Goal: Task Accomplishment & Management: Complete application form

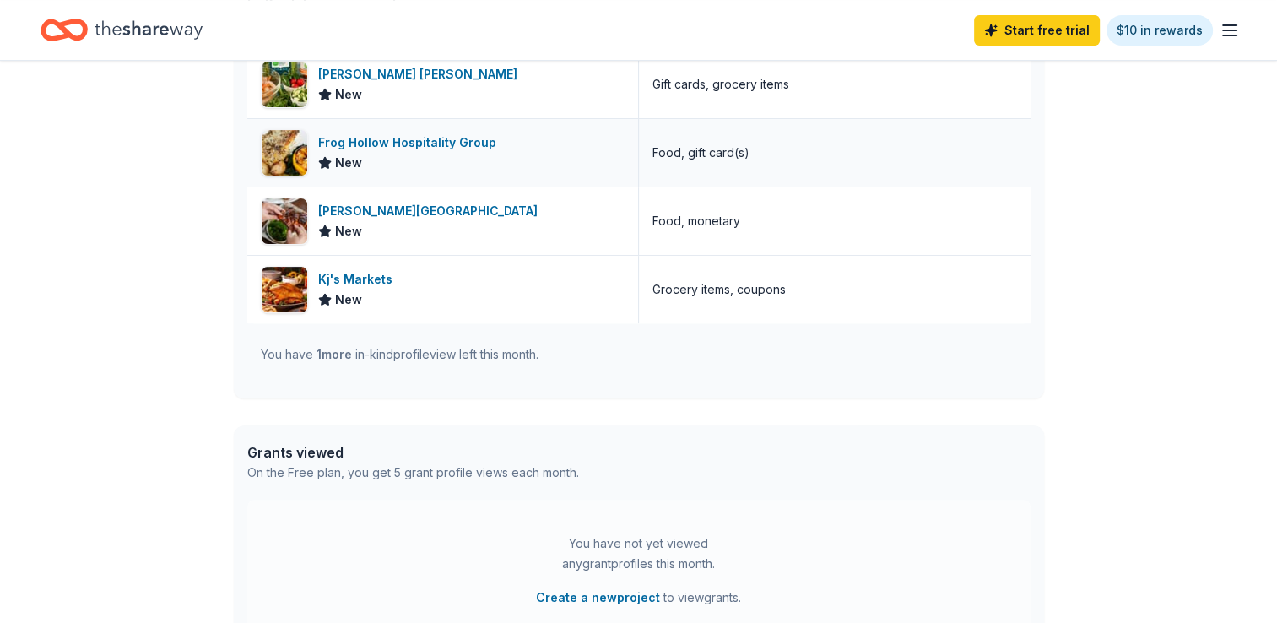
scroll to position [315, 0]
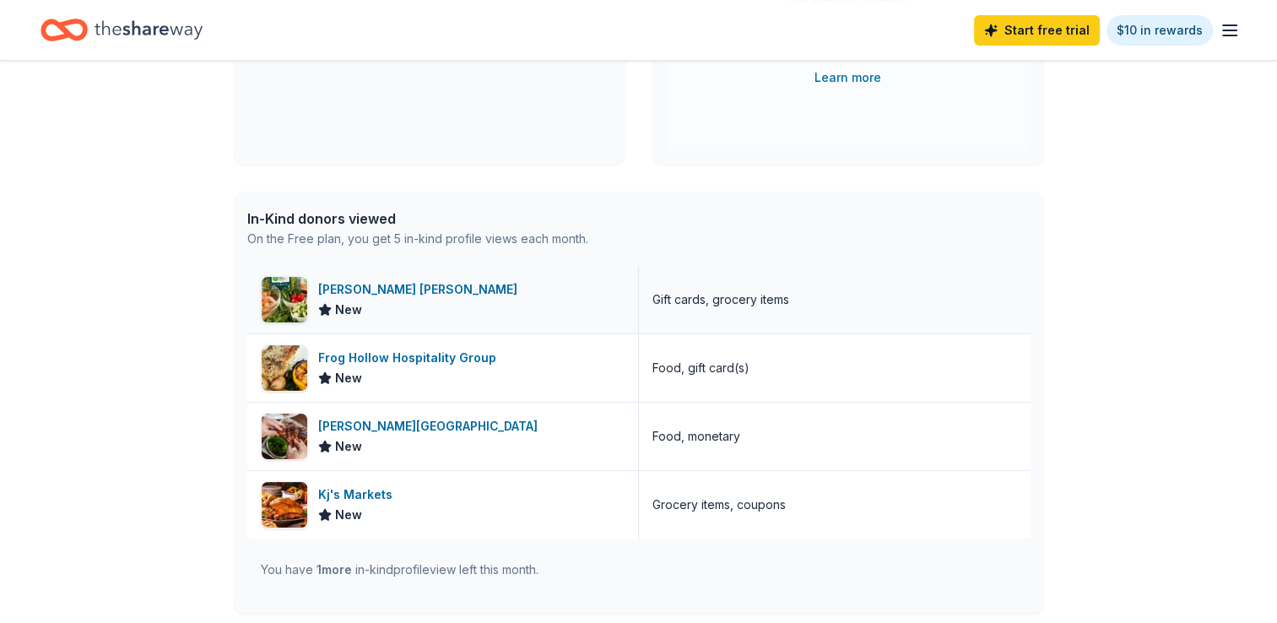
click at [367, 282] on div "[PERSON_NAME] [PERSON_NAME]" at bounding box center [421, 289] width 206 height 20
click at [375, 355] on div "Frog Hollow Hospitality Group" at bounding box center [410, 358] width 185 height 20
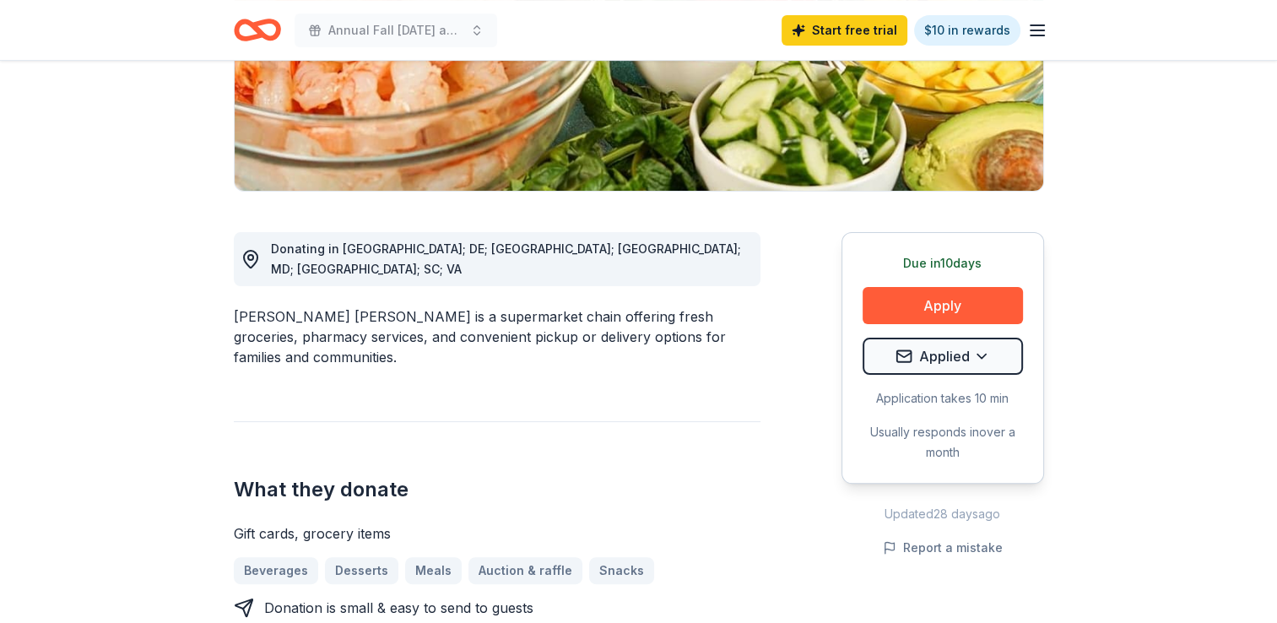
scroll to position [338, 0]
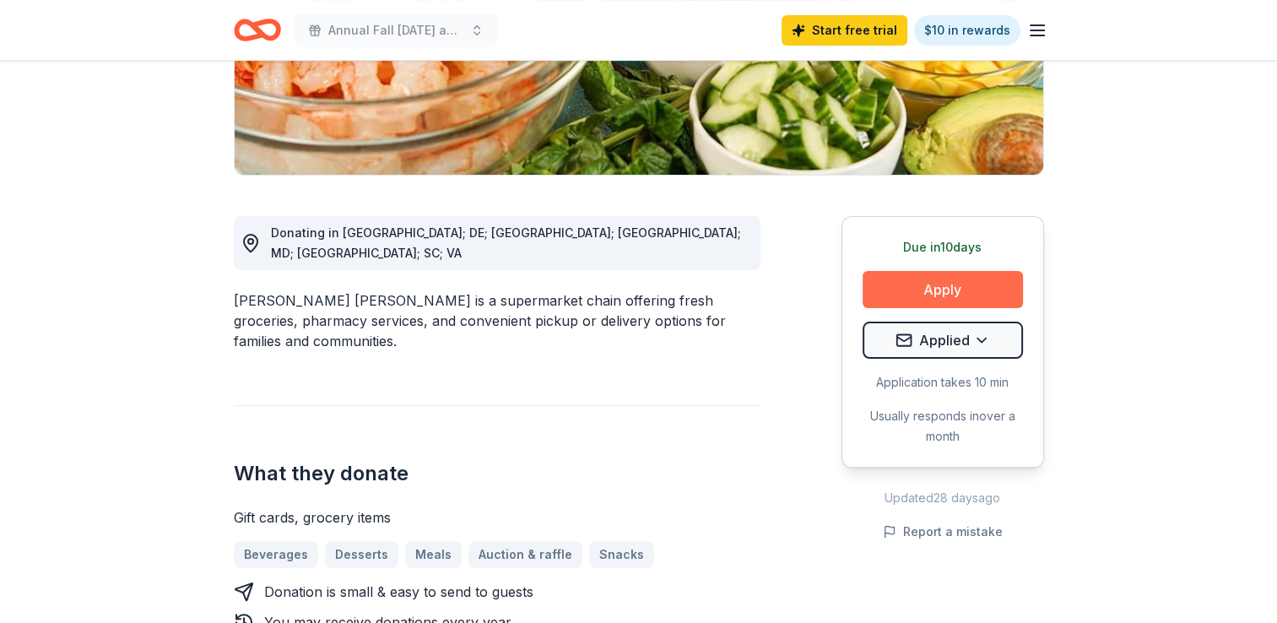
click at [952, 284] on button "Apply" at bounding box center [943, 289] width 160 height 37
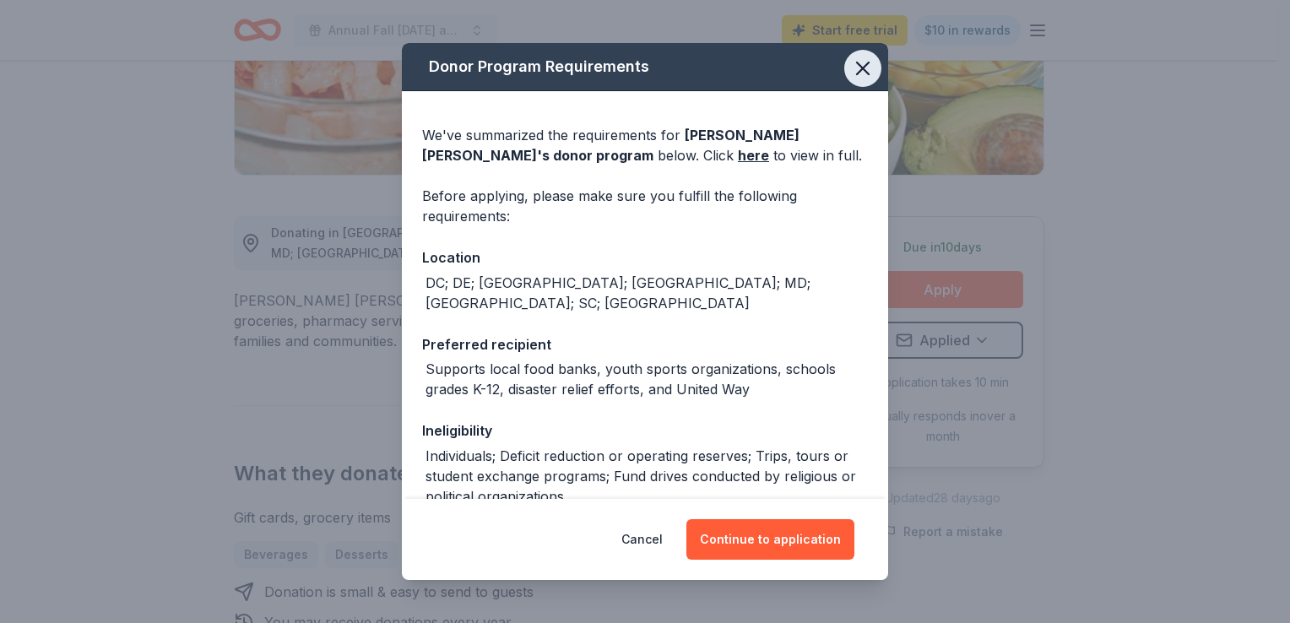
click at [851, 65] on icon "button" at bounding box center [863, 69] width 24 height 24
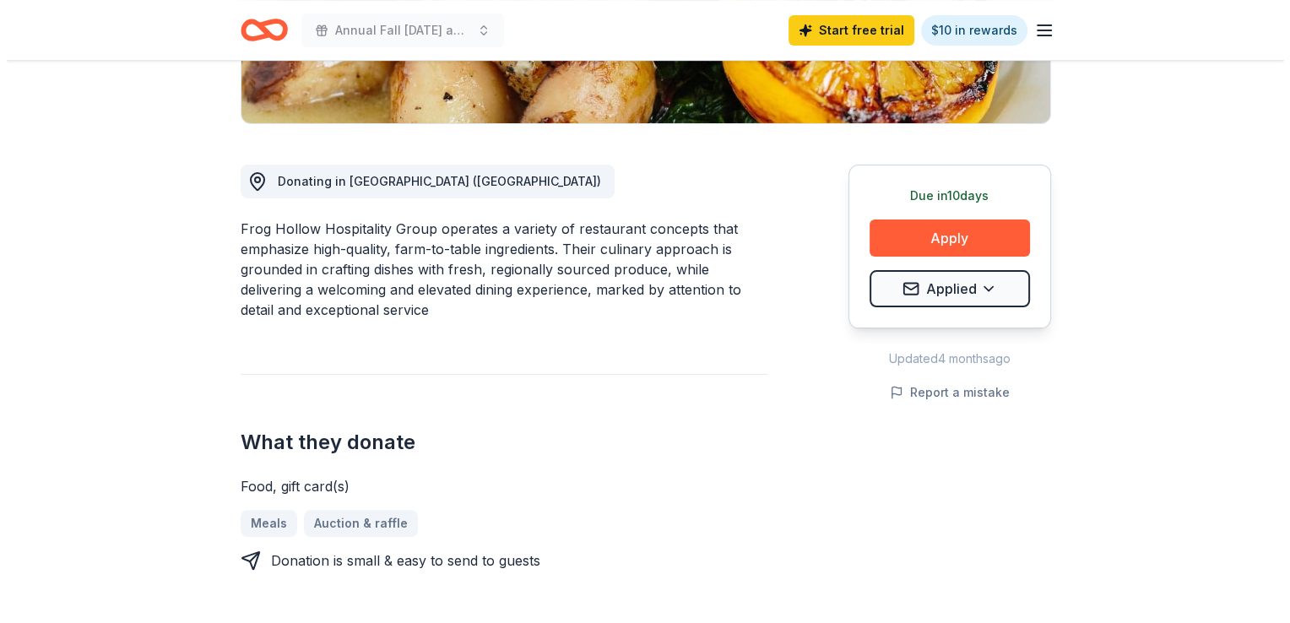
scroll to position [253, 0]
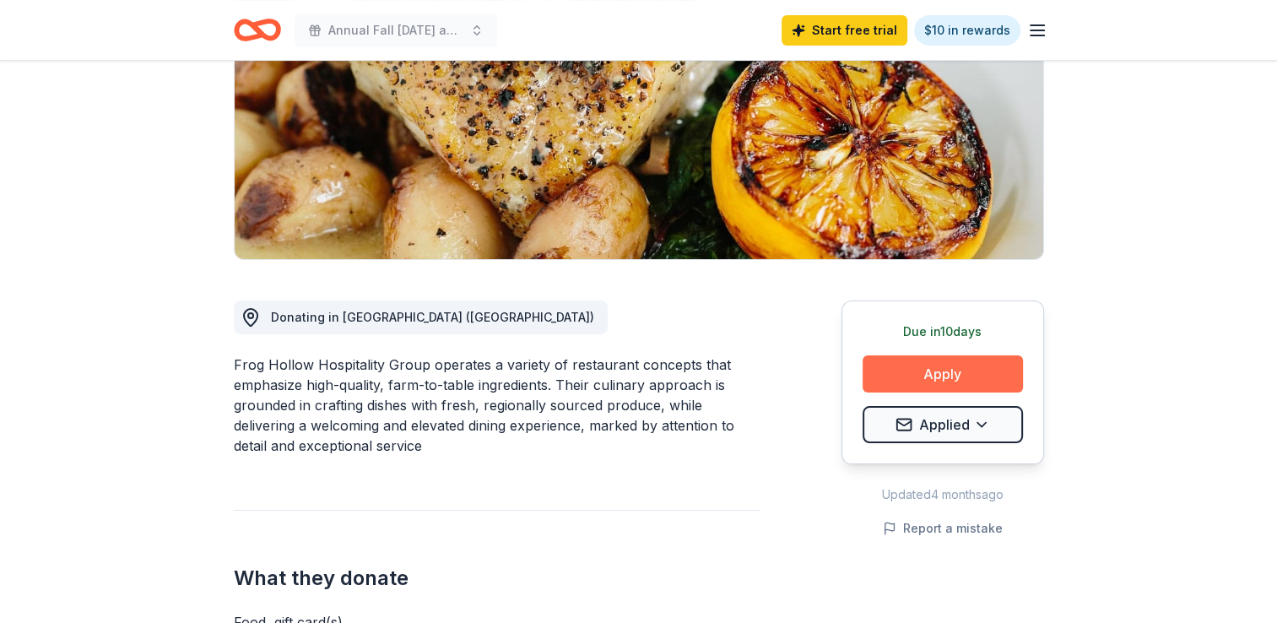
click at [961, 370] on button "Apply" at bounding box center [943, 373] width 160 height 37
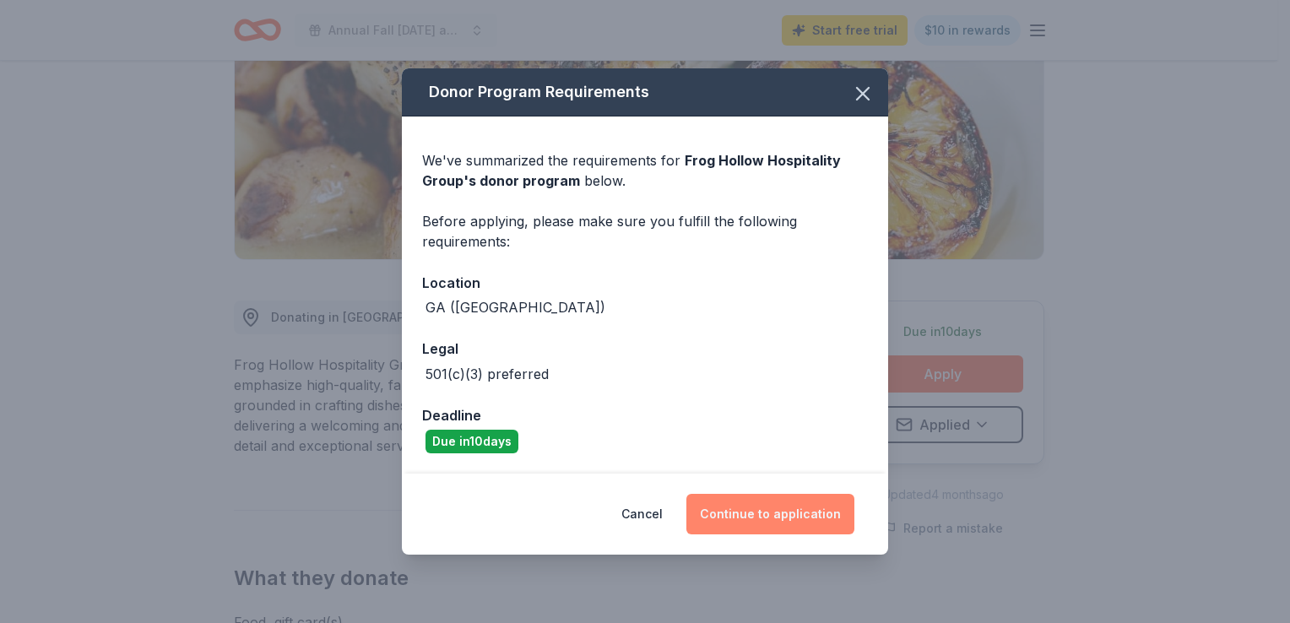
click at [760, 512] on button "Continue to application" at bounding box center [770, 514] width 168 height 41
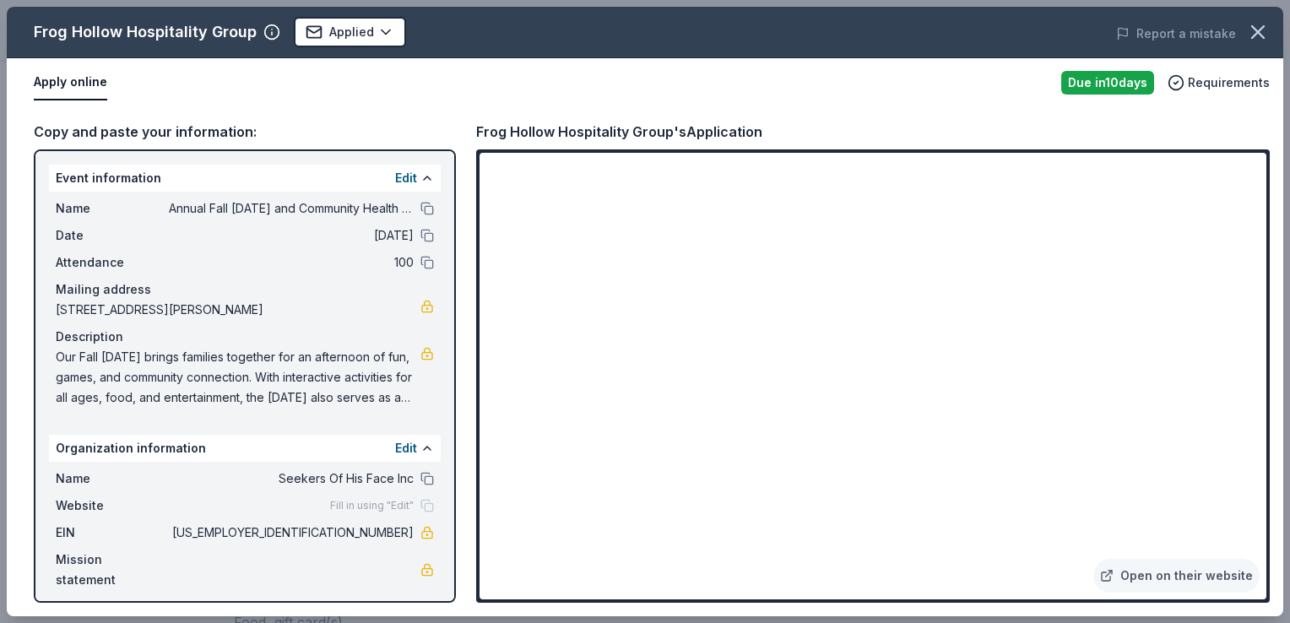
click at [410, 388] on span "Our Fall Carnival brings families together for an afternoon of fun, games, and …" at bounding box center [238, 377] width 365 height 61
click at [155, 363] on span "Our Fall Carnival brings families together for an afternoon of fun, games, and …" at bounding box center [238, 377] width 365 height 61
click at [155, 365] on span "Our Fall Carnival brings families together for an afternoon of fun, games, and …" at bounding box center [238, 377] width 365 height 61
click at [393, 24] on body "Annual Fall Carnival and Community Health Fair Start free trial $10 in rewards …" at bounding box center [638, 58] width 1277 height 623
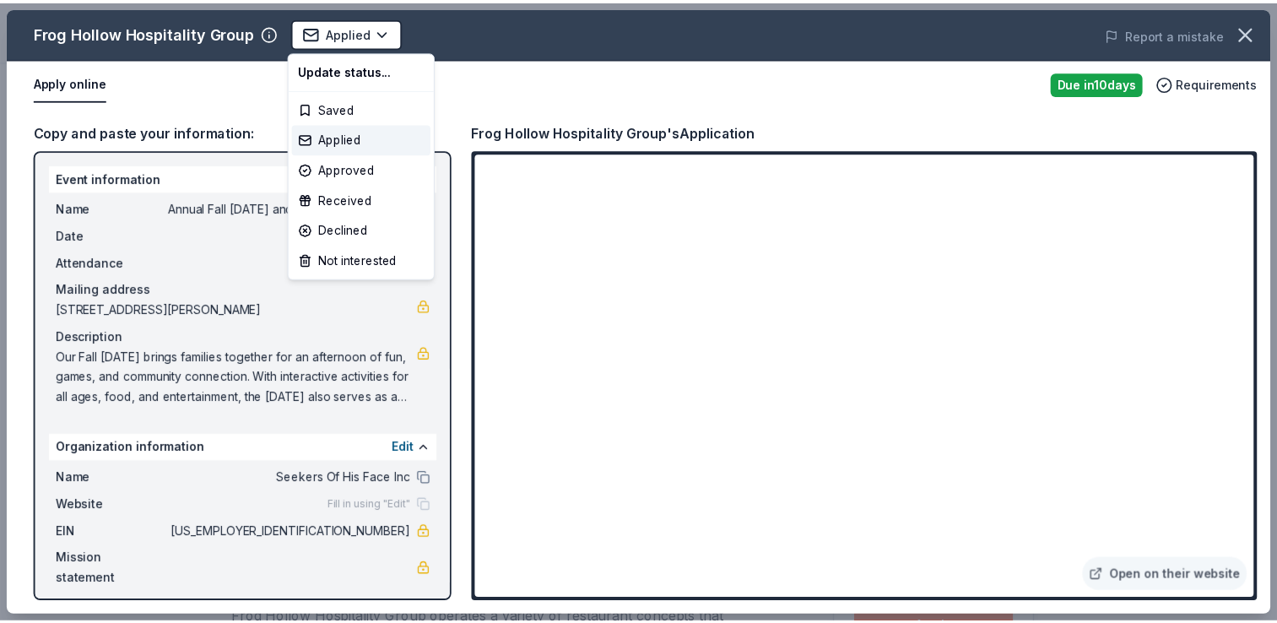
scroll to position [0, 0]
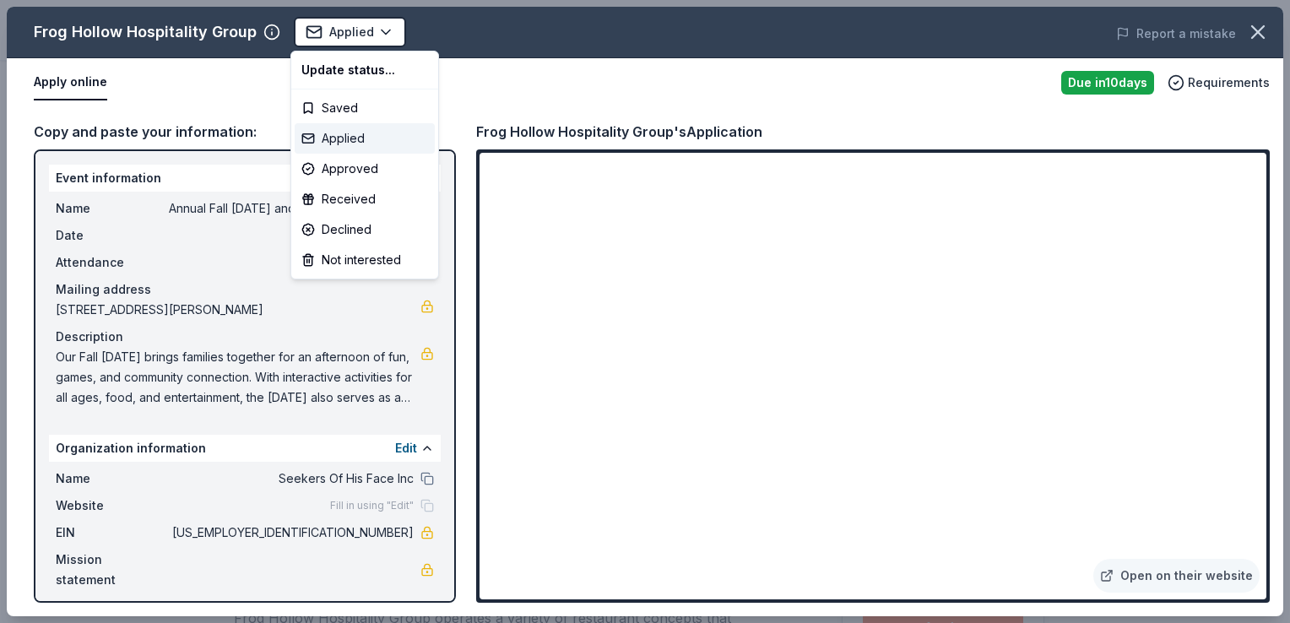
click at [348, 138] on div "Applied" at bounding box center [365, 138] width 140 height 30
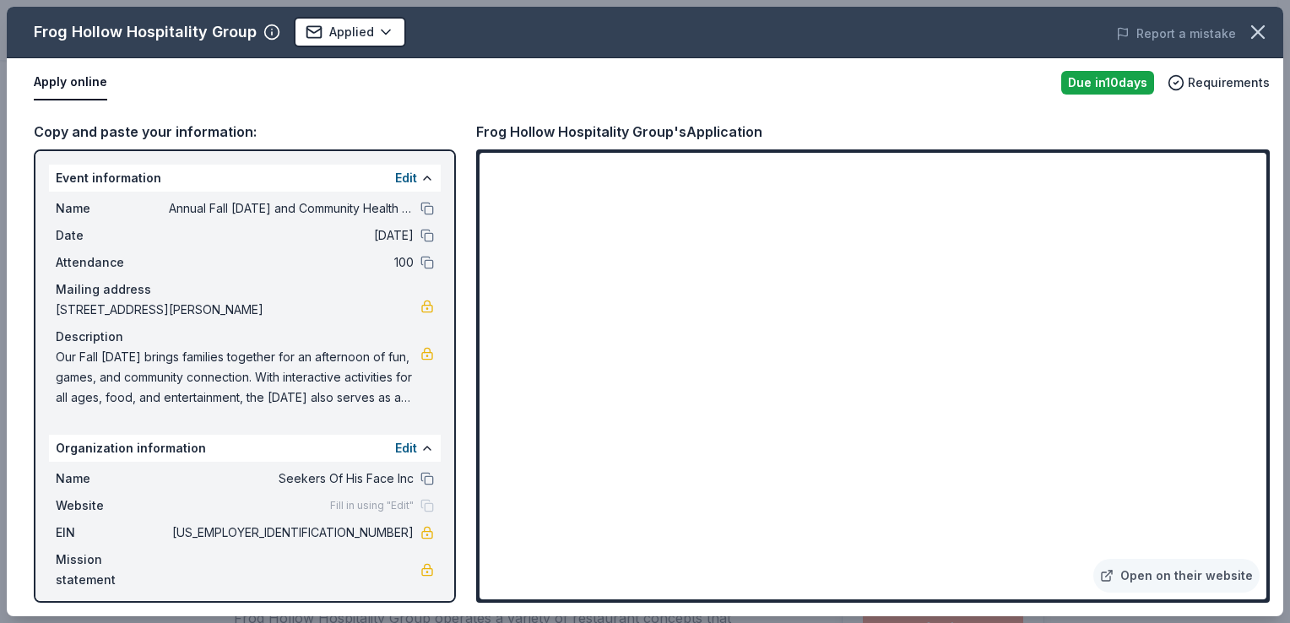
click at [1264, 26] on icon "button" at bounding box center [1258, 32] width 12 height 12
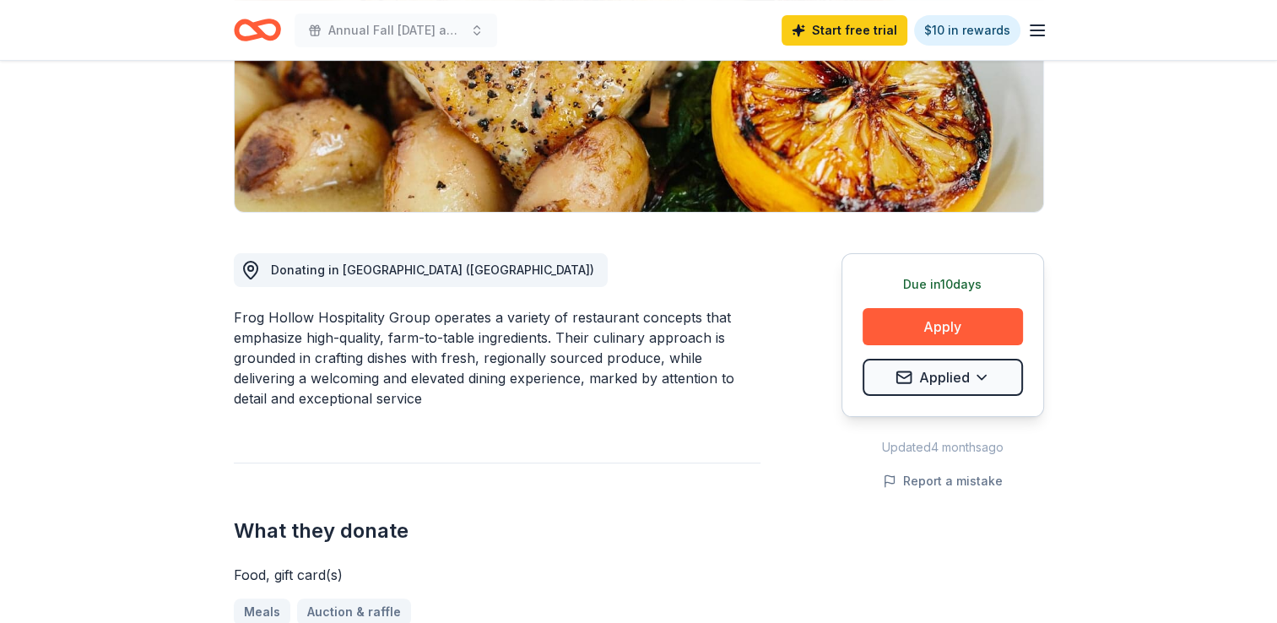
scroll to position [338, 0]
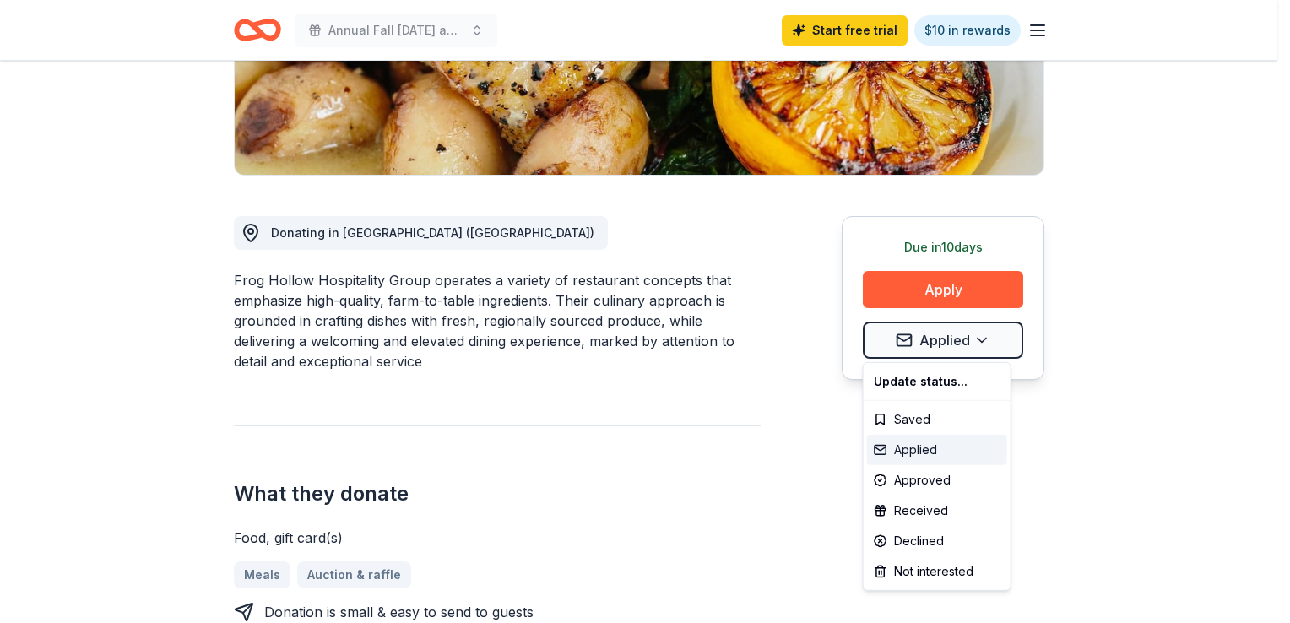
click at [925, 450] on div "Applied" at bounding box center [937, 450] width 140 height 30
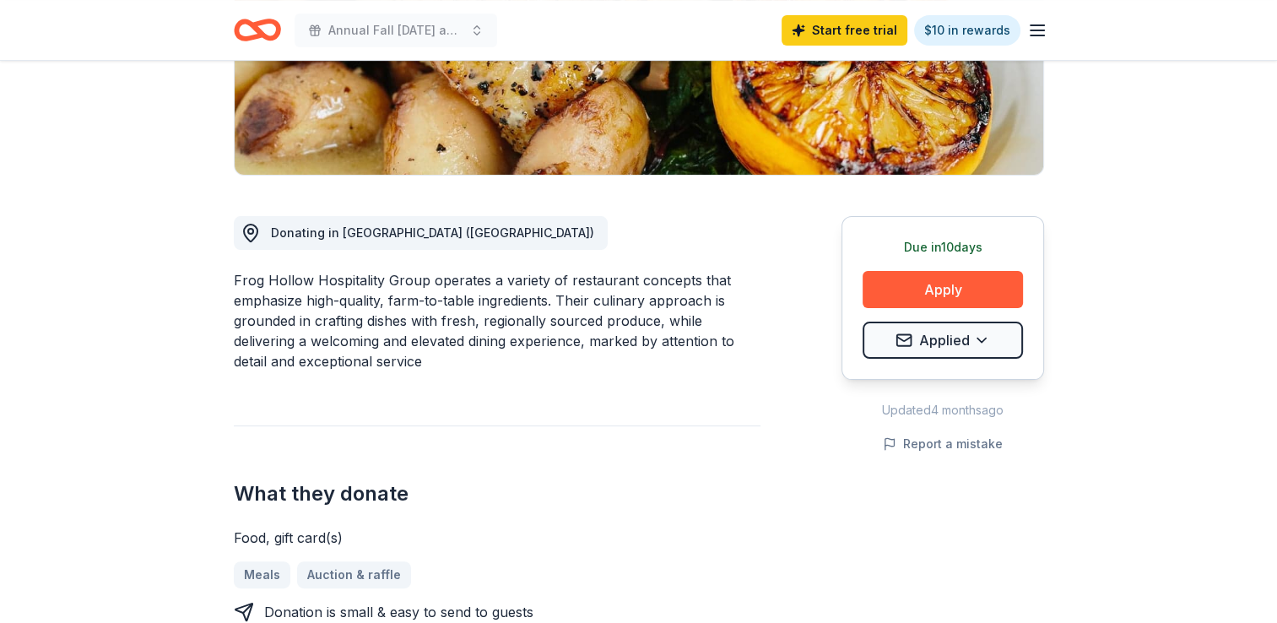
click at [627, 482] on h2 "What they donate" at bounding box center [497, 493] width 527 height 27
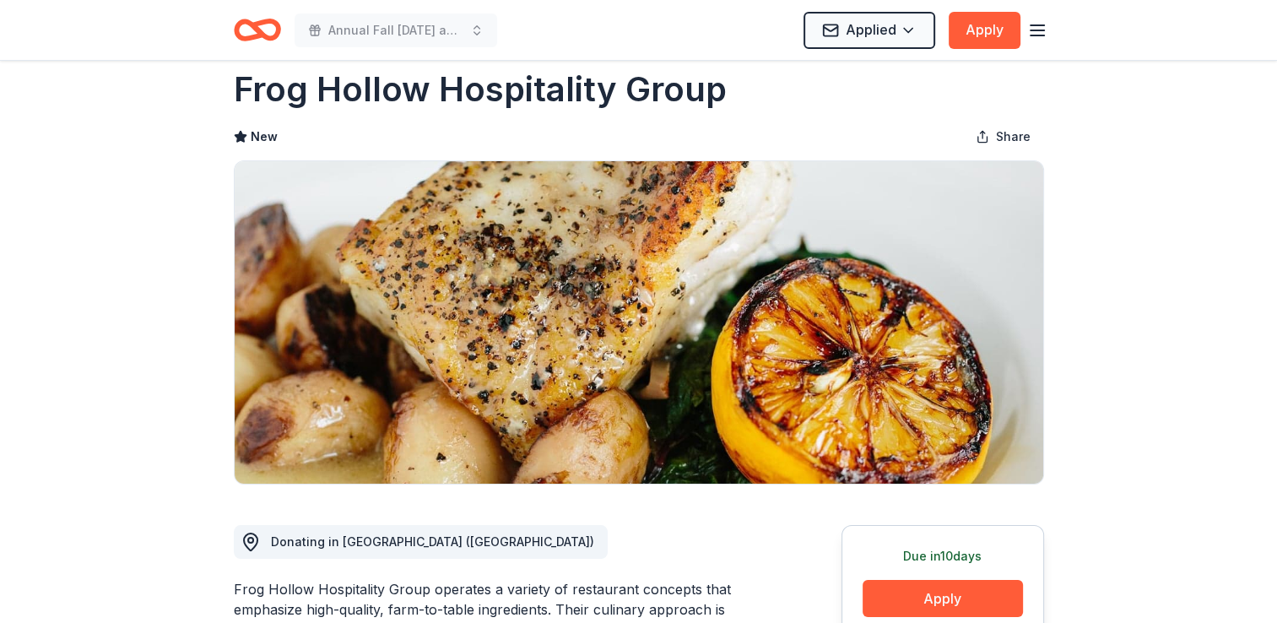
scroll to position [0, 0]
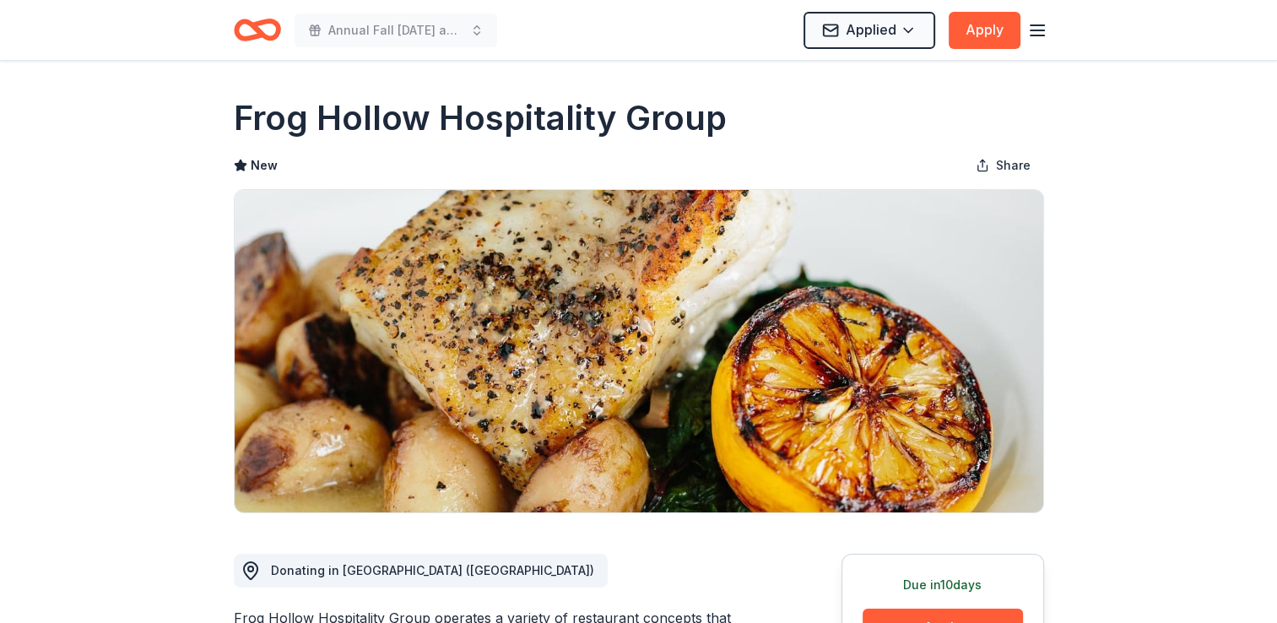
click at [1051, 25] on div "Annual Fall Carnival and Community Health Fair Applied Apply" at bounding box center [639, 30] width 865 height 60
click at [1047, 28] on icon "button" at bounding box center [1037, 30] width 20 height 20
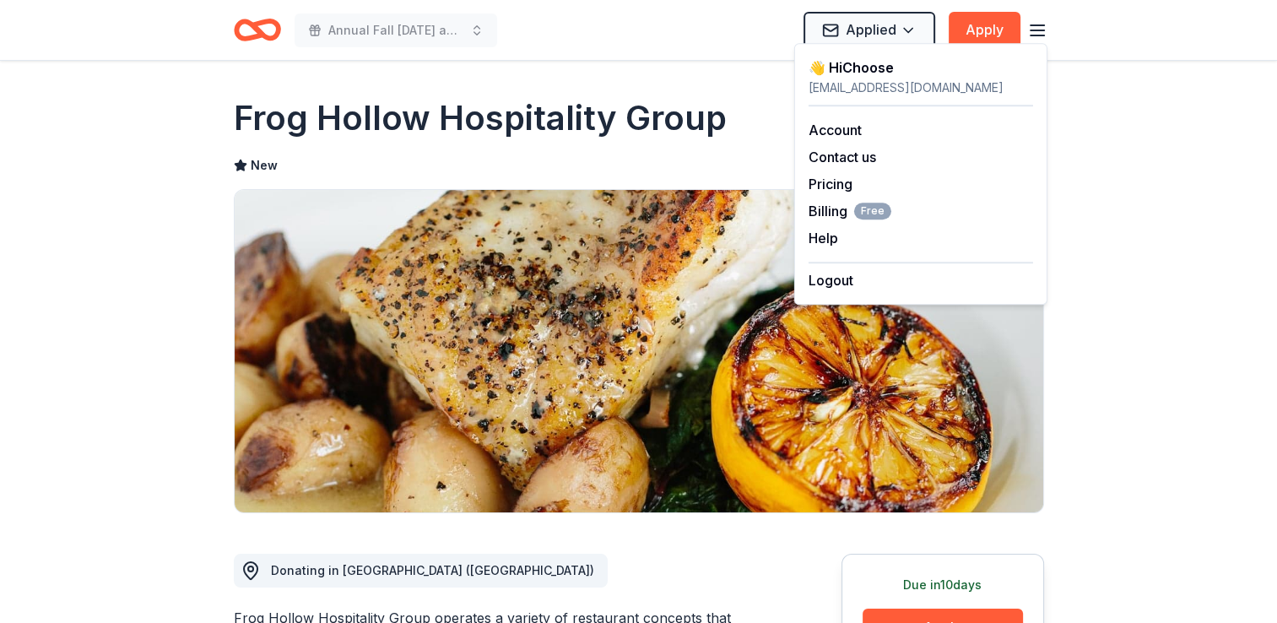
click at [263, 28] on icon "Home" at bounding box center [257, 30] width 47 height 40
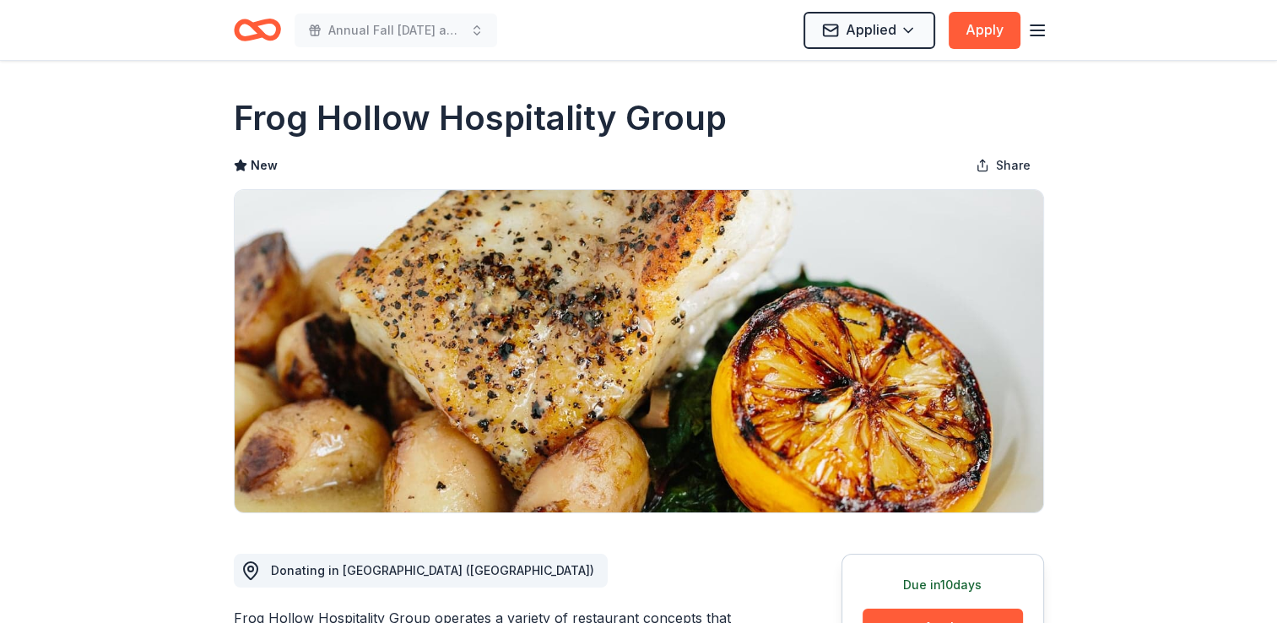
click at [263, 28] on icon "Home" at bounding box center [257, 30] width 47 height 40
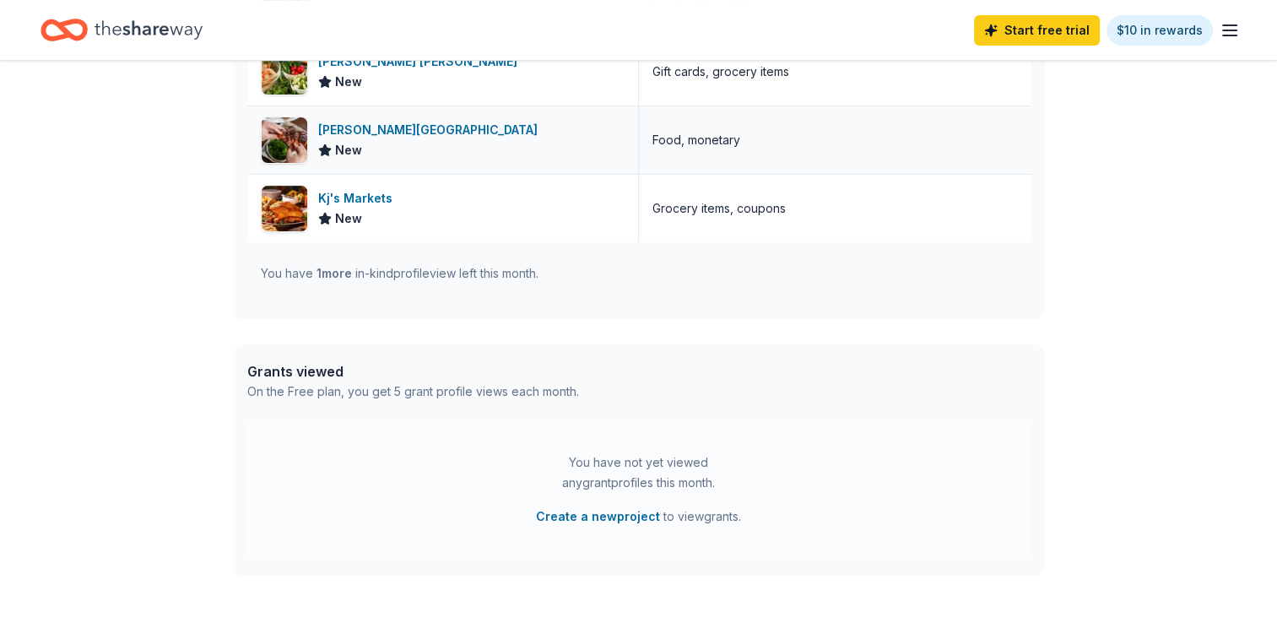
scroll to position [675, 0]
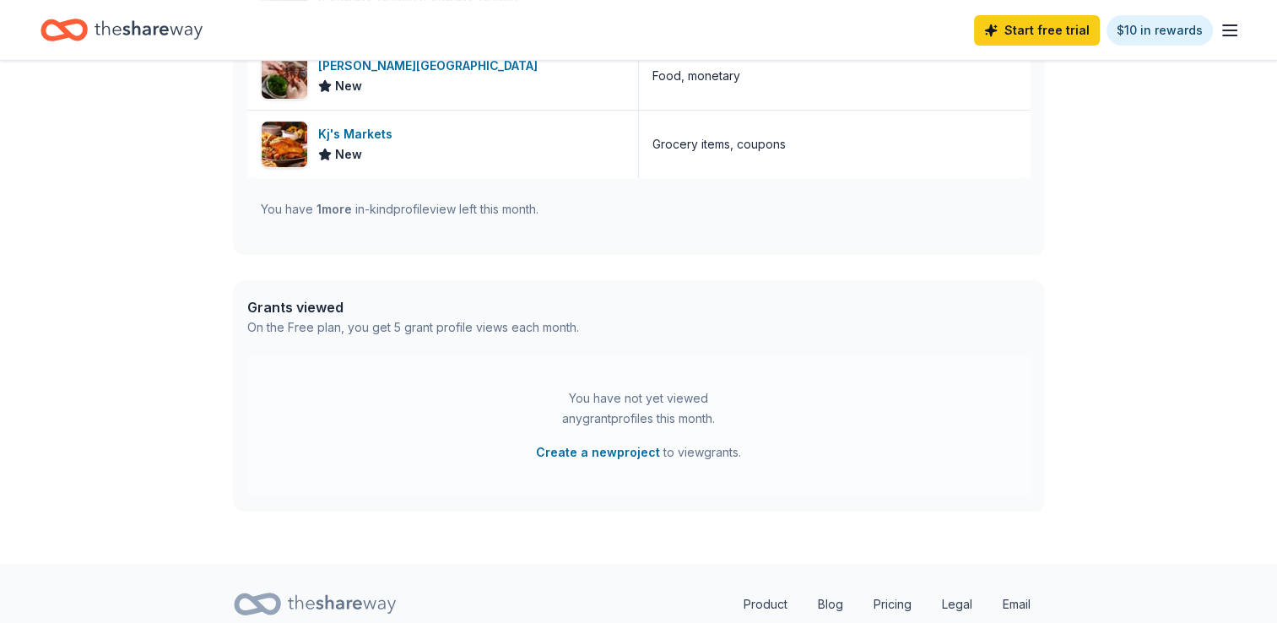
click at [411, 214] on div "You have 1 more in-kind profile view left this month." at bounding box center [400, 209] width 278 height 20
click at [307, 212] on div "You have 1 more in-kind profile view left this month." at bounding box center [400, 209] width 278 height 20
click at [333, 218] on div "You have 1 more in-kind profile view left this month." at bounding box center [400, 209] width 278 height 20
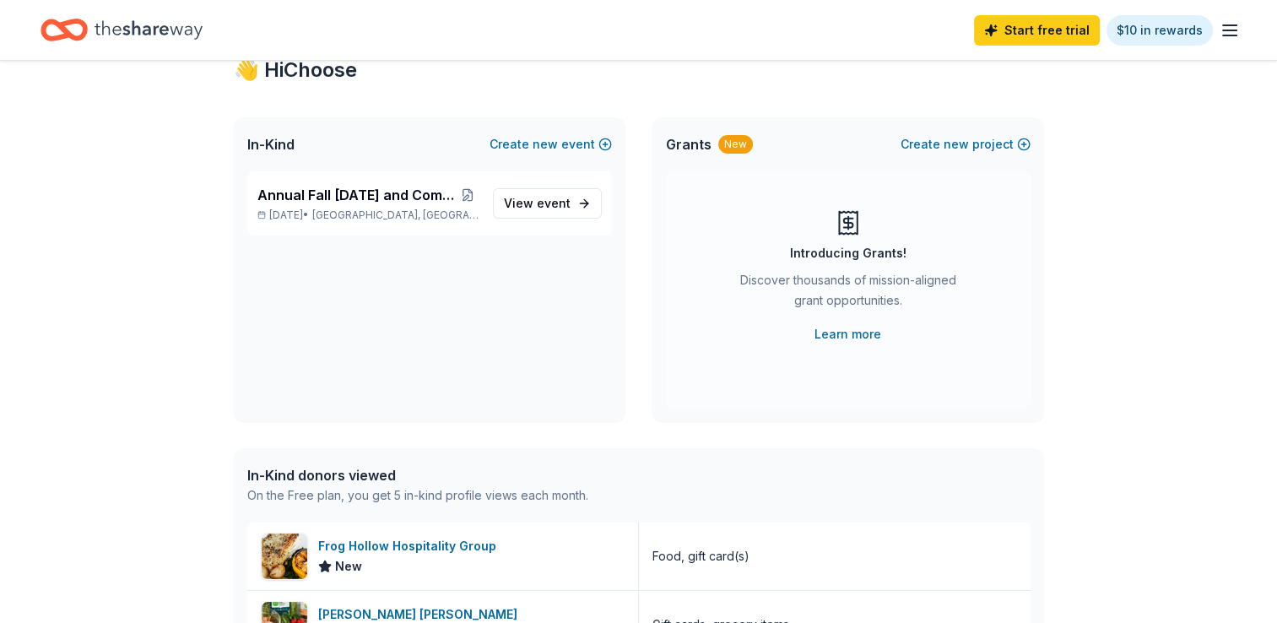
scroll to position [0, 0]
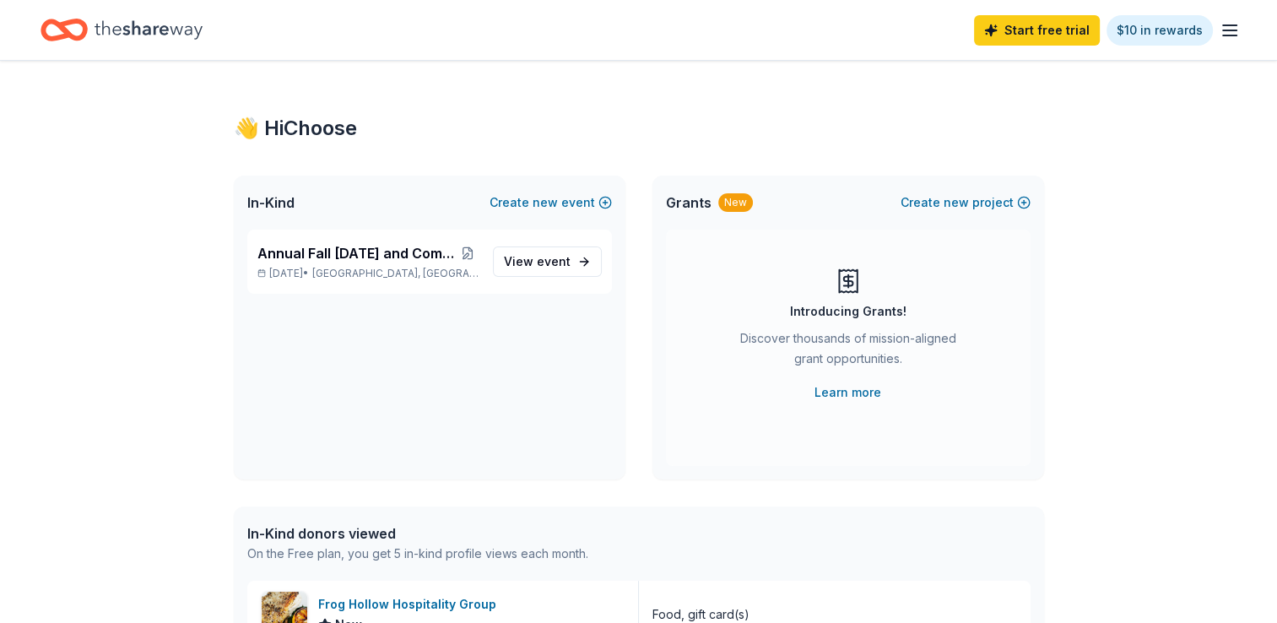
click at [1224, 37] on icon "button" at bounding box center [1230, 30] width 20 height 20
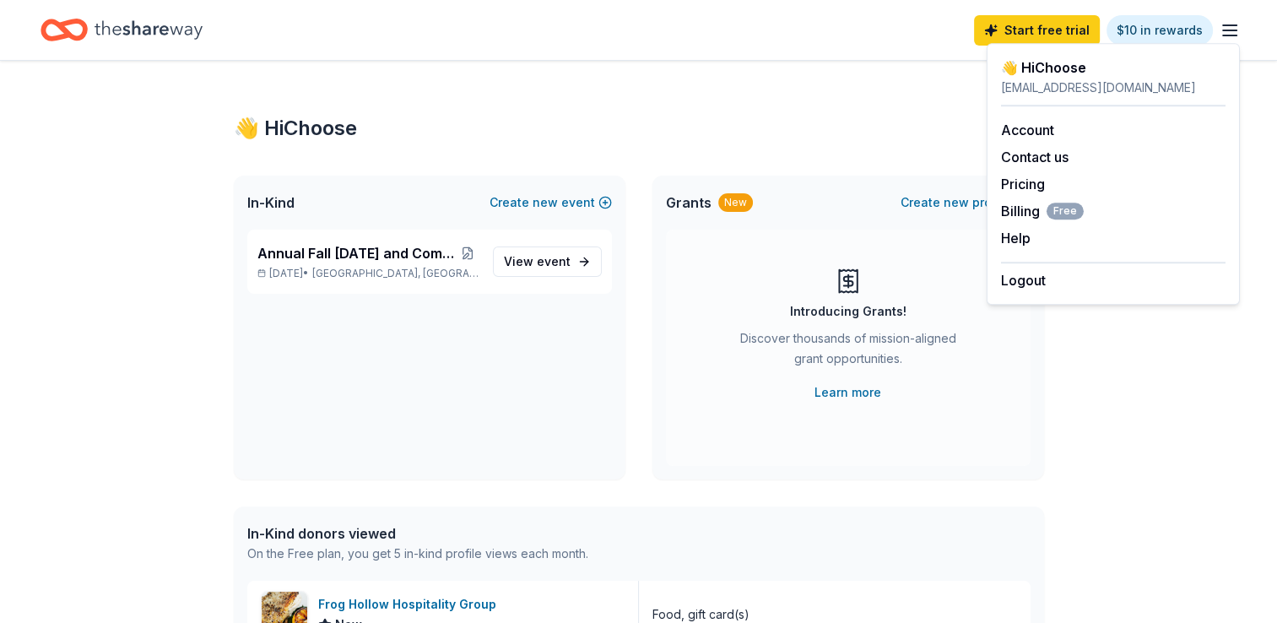
click at [718, 140] on div "👋 Hi Choose" at bounding box center [639, 128] width 810 height 27
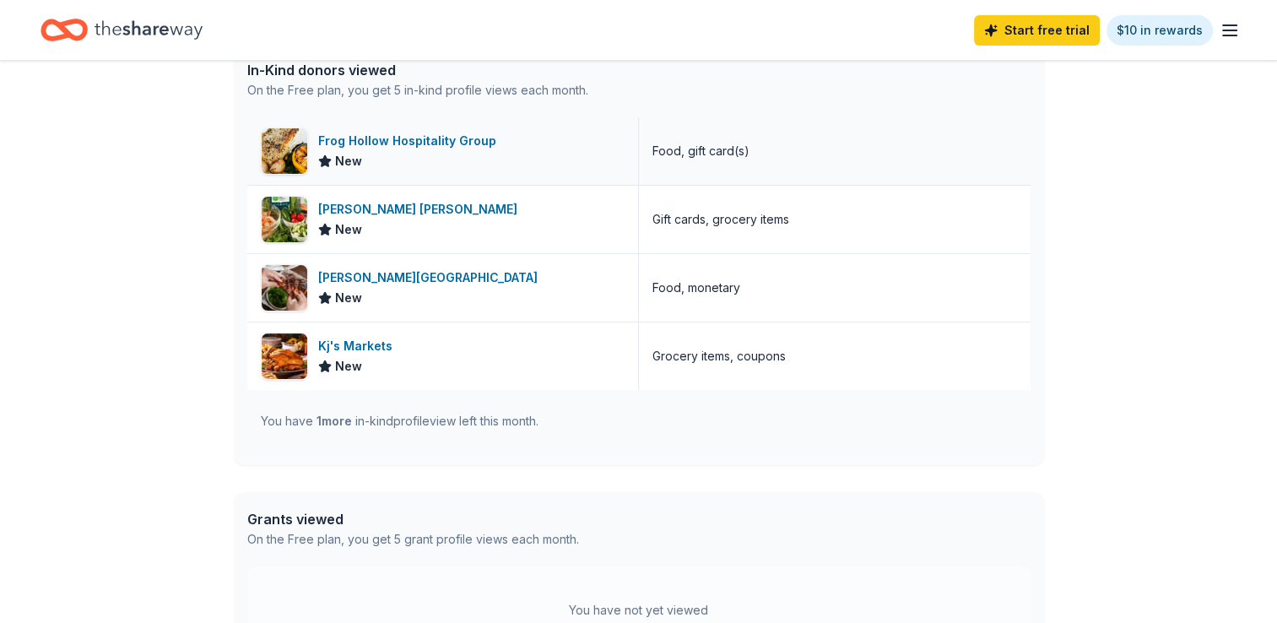
scroll to position [399, 0]
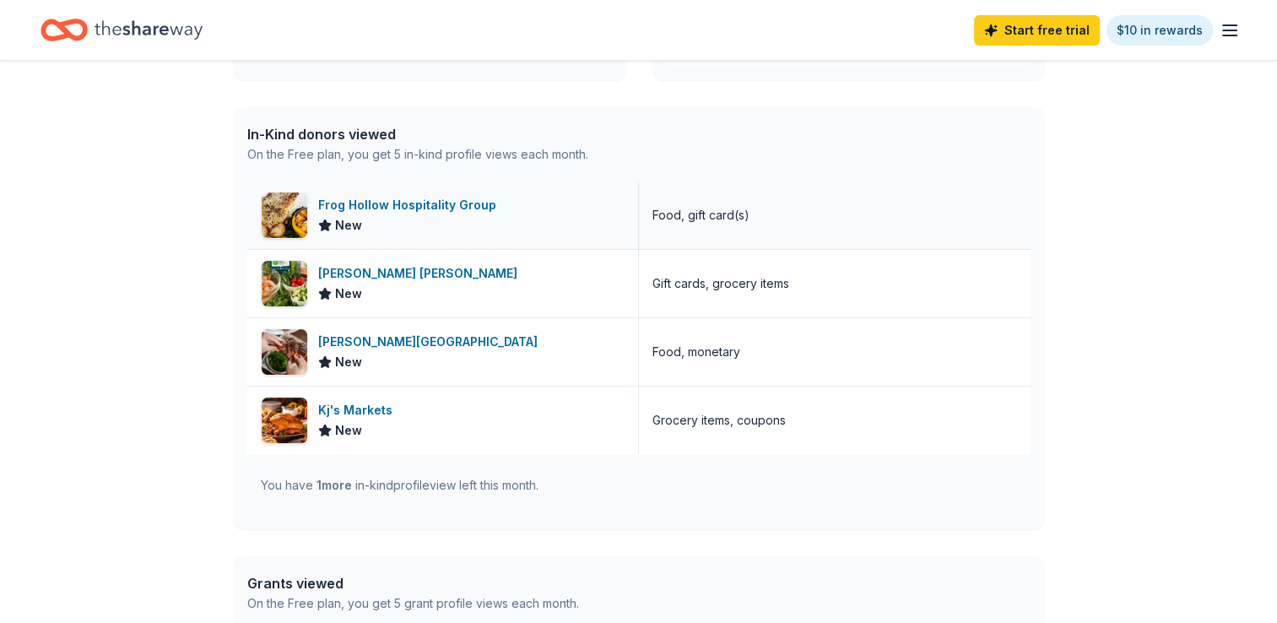
click at [345, 198] on div "Frog Hollow Hospitality Group" at bounding box center [410, 205] width 185 height 20
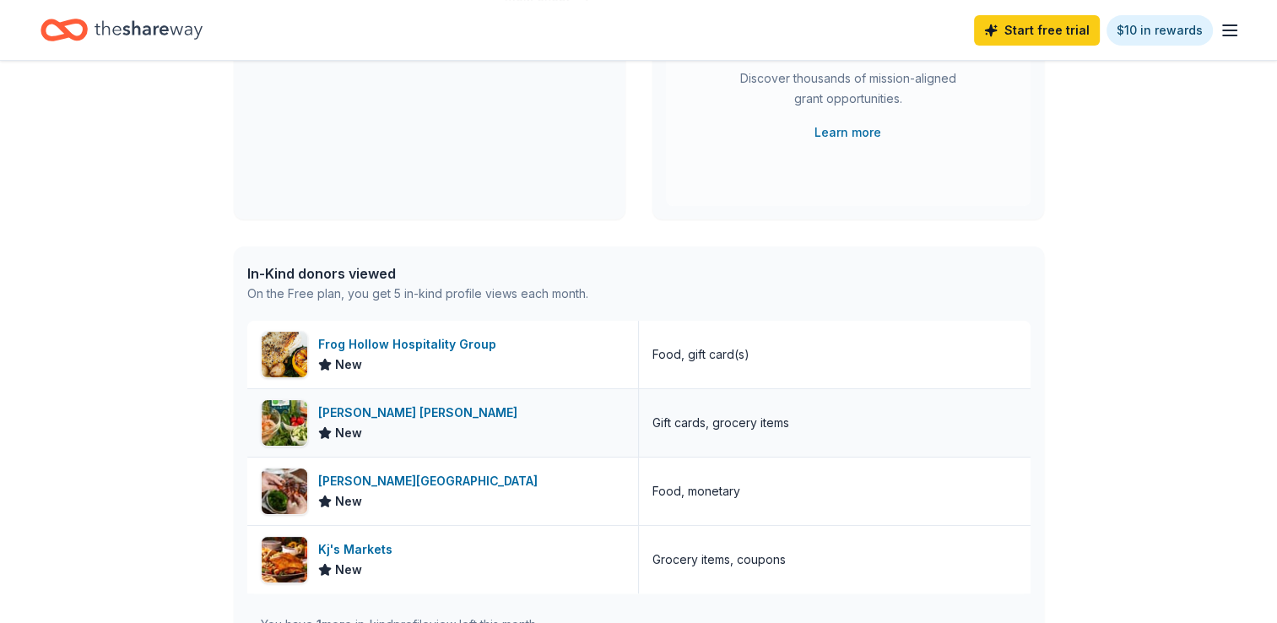
scroll to position [0, 0]
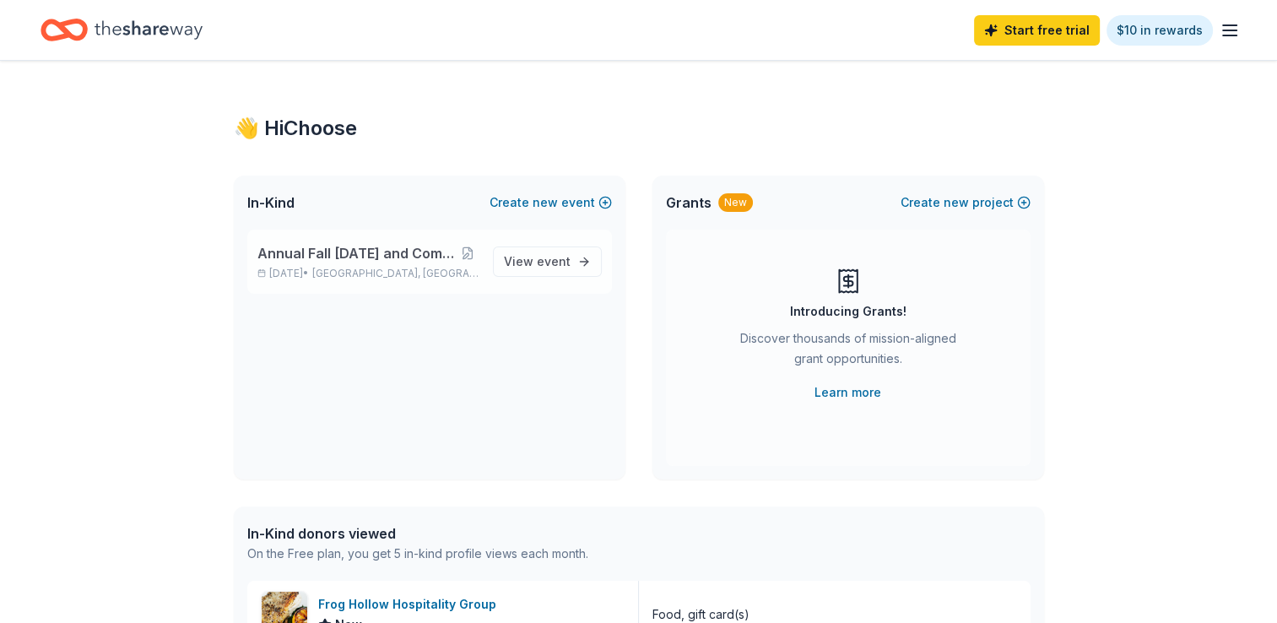
click at [398, 252] on span "Annual Fall [DATE] and Community Health Fair" at bounding box center [358, 253] width 200 height 20
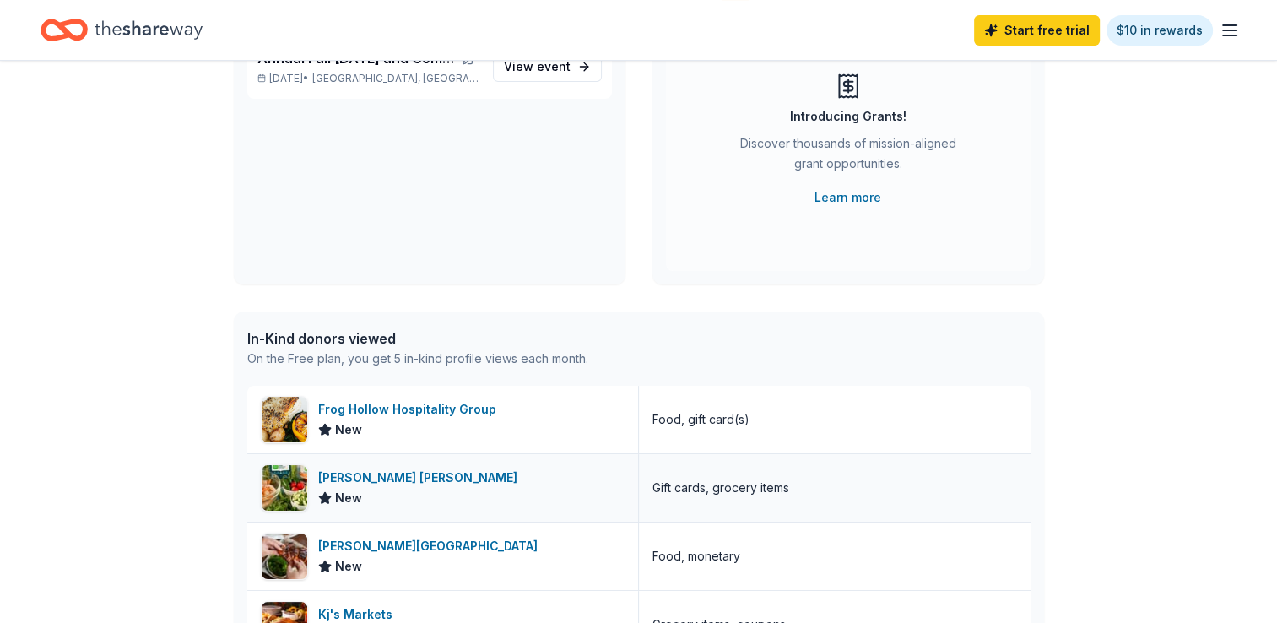
scroll to position [253, 0]
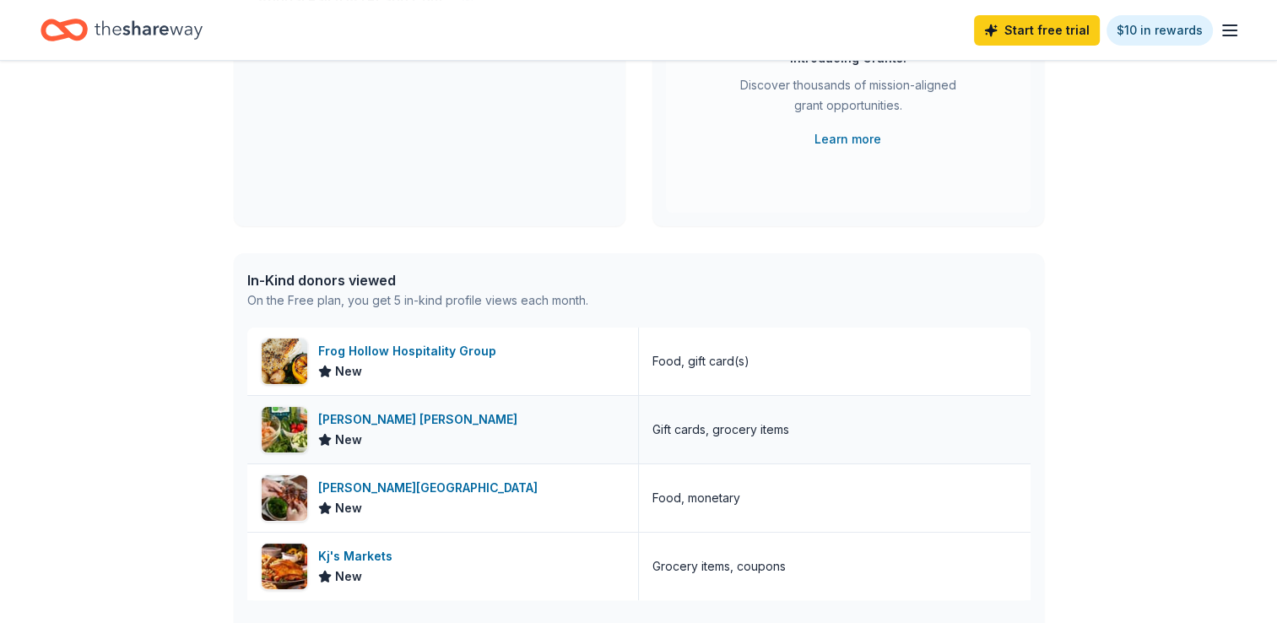
click at [381, 420] on div "[PERSON_NAME] [PERSON_NAME]" at bounding box center [421, 419] width 206 height 20
